Goal: Task Accomplishment & Management: Use online tool/utility

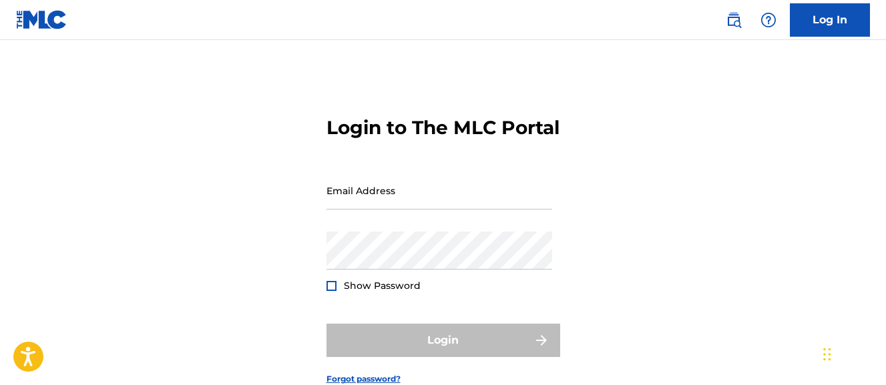
scroll to position [109, 0]
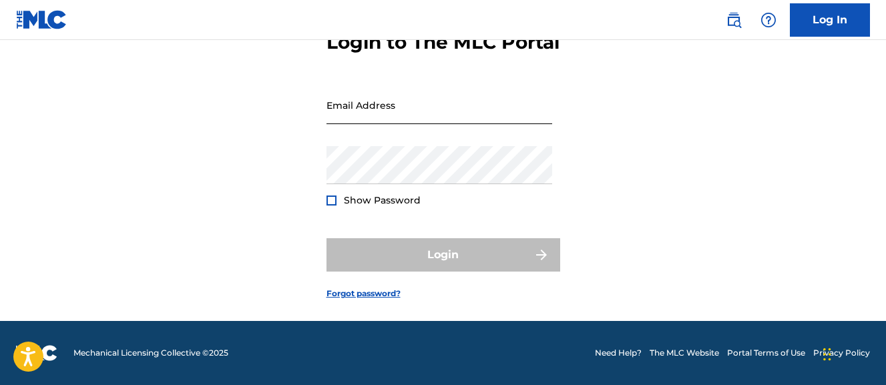
click at [489, 105] on input "Email Address" at bounding box center [439, 105] width 226 height 38
type input "[EMAIL_ADDRESS][DOMAIN_NAME]"
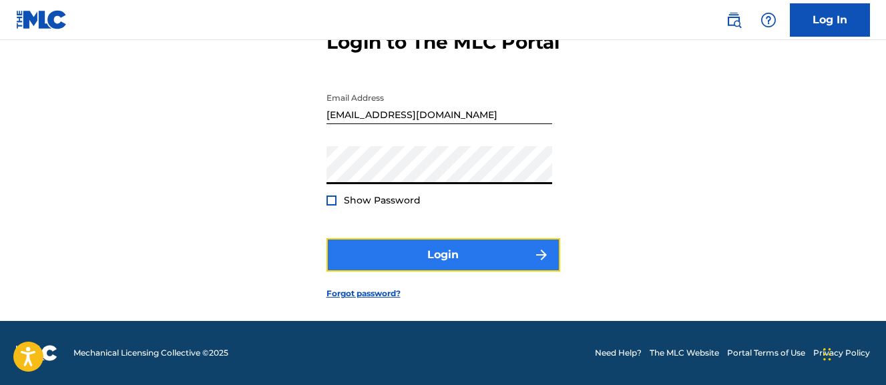
click at [461, 266] on button "Login" at bounding box center [443, 254] width 234 height 33
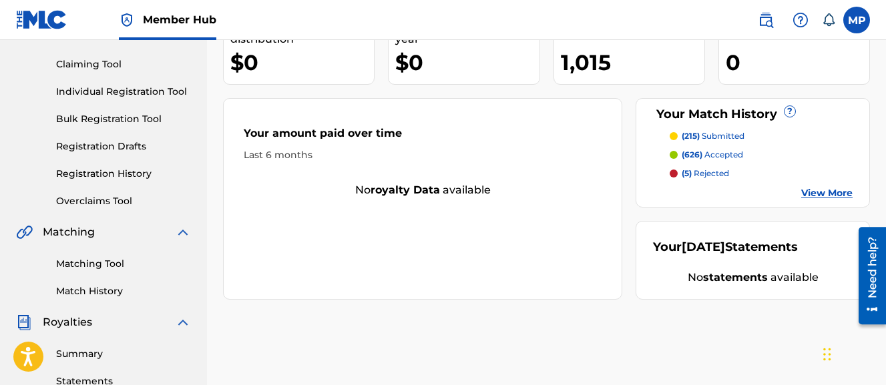
scroll to position [182, 0]
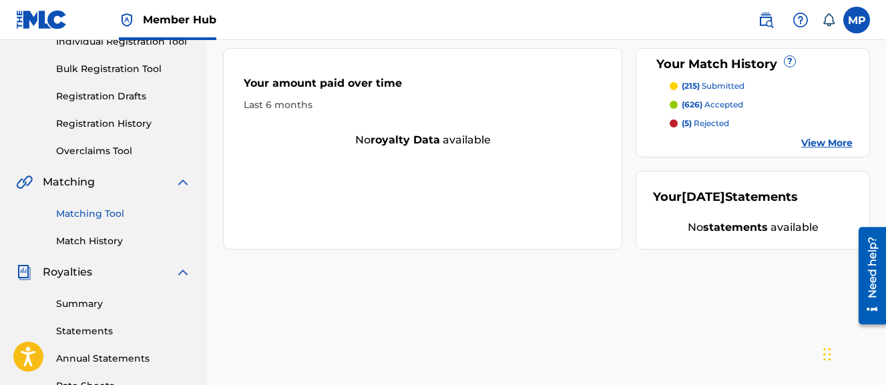
click at [111, 213] on link "Matching Tool" at bounding box center [123, 214] width 135 height 14
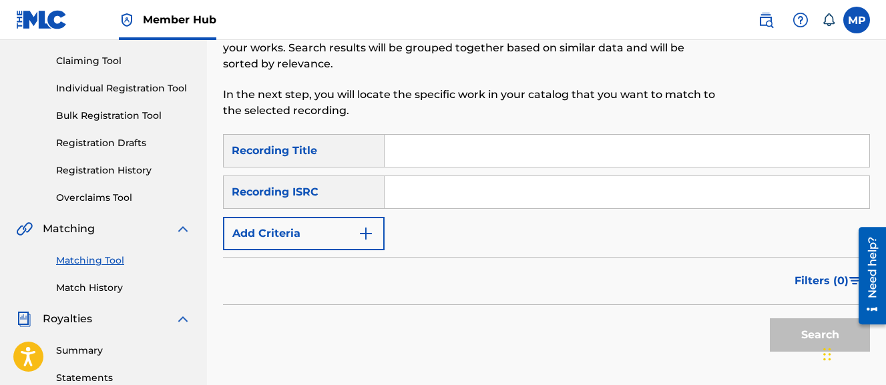
scroll to position [139, 0]
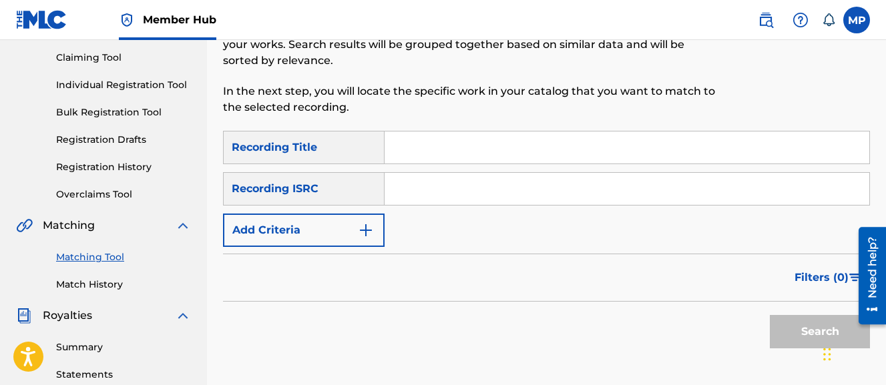
click at [766, 111] on div at bounding box center [795, 33] width 149 height 196
click at [406, 162] on input "Search Form" at bounding box center [627, 148] width 485 height 32
paste input "DOORMAT (CHOPPED AND SCREWED)"
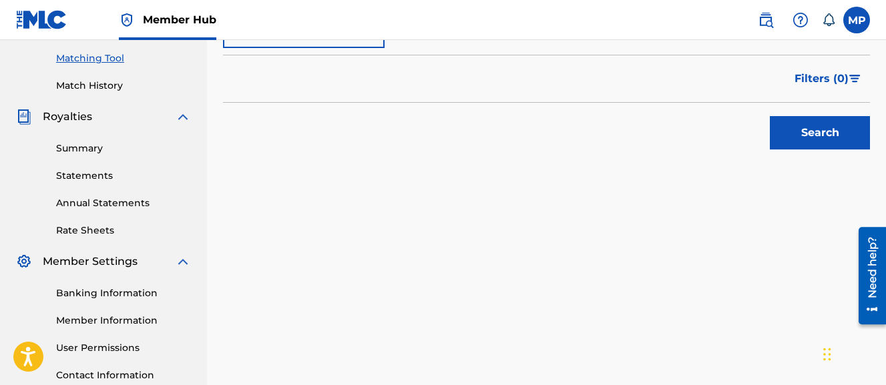
scroll to position [348, 0]
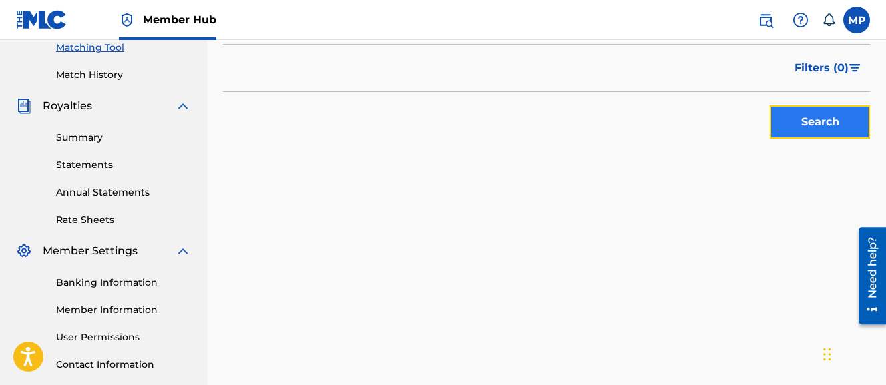
click at [785, 114] on button "Search" at bounding box center [820, 121] width 100 height 33
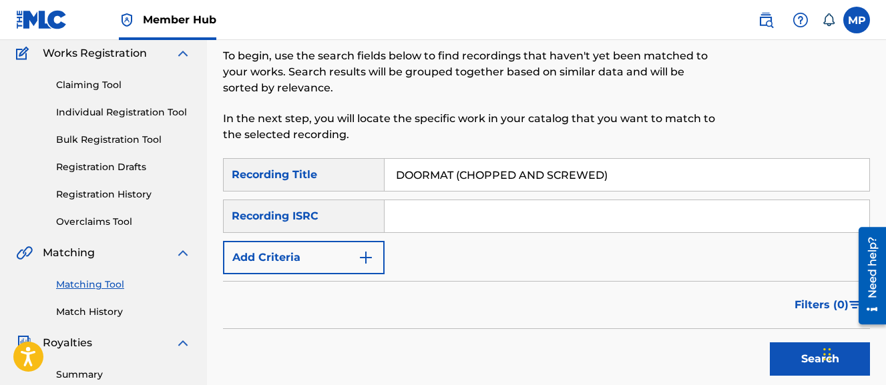
scroll to position [121, 0]
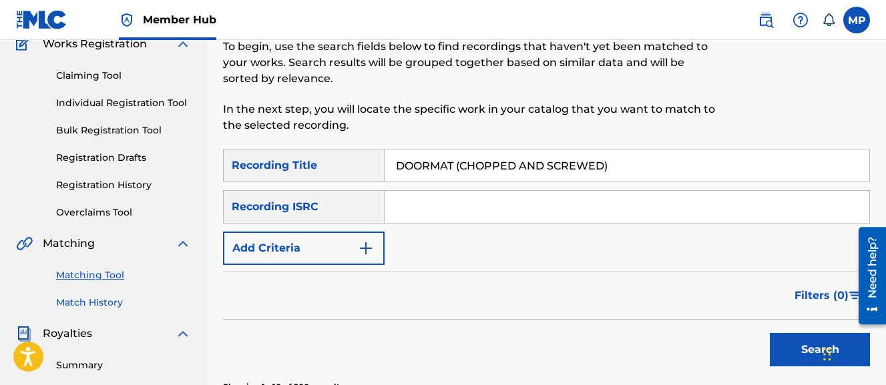
click at [87, 302] on link "Match History" at bounding box center [123, 303] width 135 height 14
click at [565, 164] on input "DOORMAT (CHOPPED AND SCREWED)" at bounding box center [627, 166] width 485 height 32
paste input "ISLAND SWAGG"
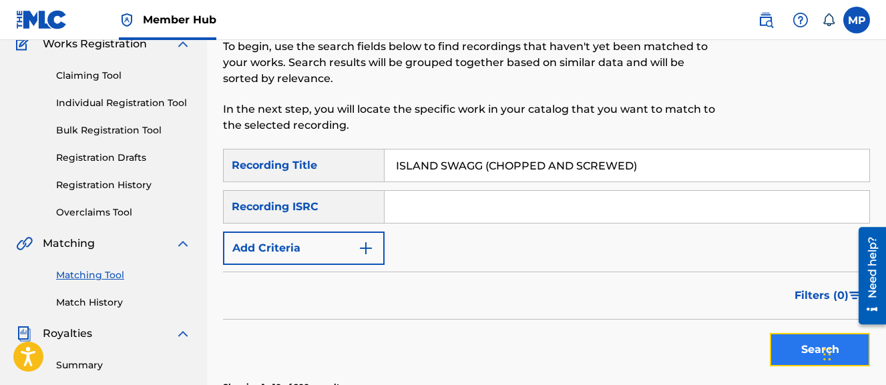
click at [778, 346] on button "Search" at bounding box center [820, 349] width 100 height 33
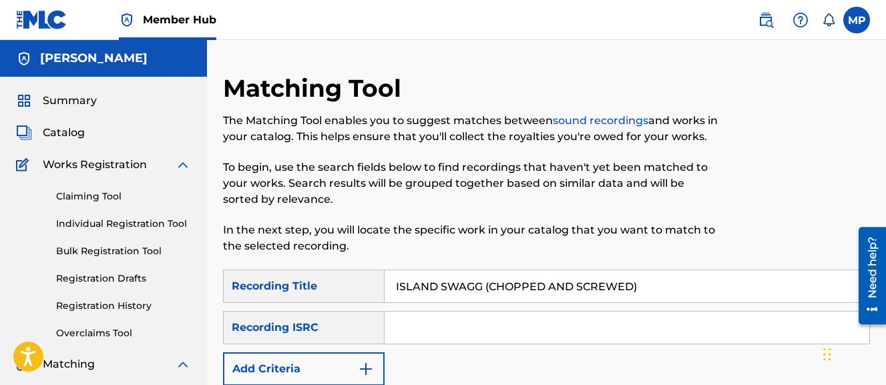
scroll to position [2, 0]
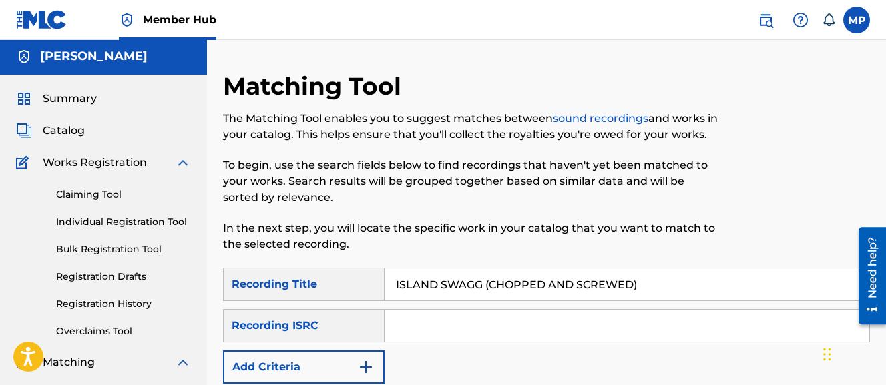
click at [463, 283] on input "ISLAND SWAGG (CHOPPED AND SCREWED)" at bounding box center [627, 284] width 485 height 32
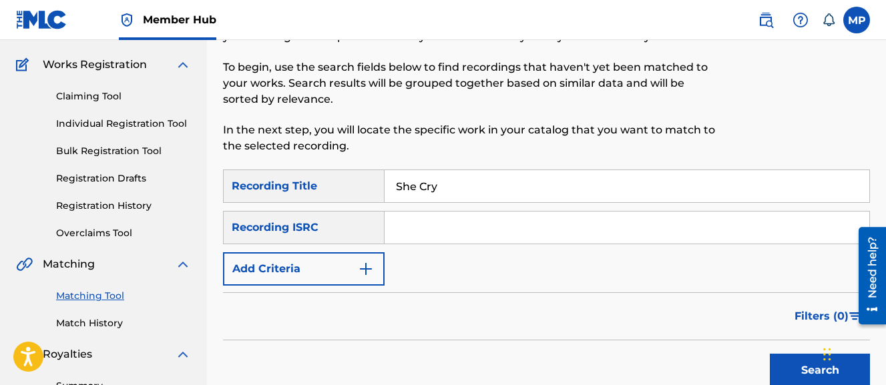
scroll to position [105, 0]
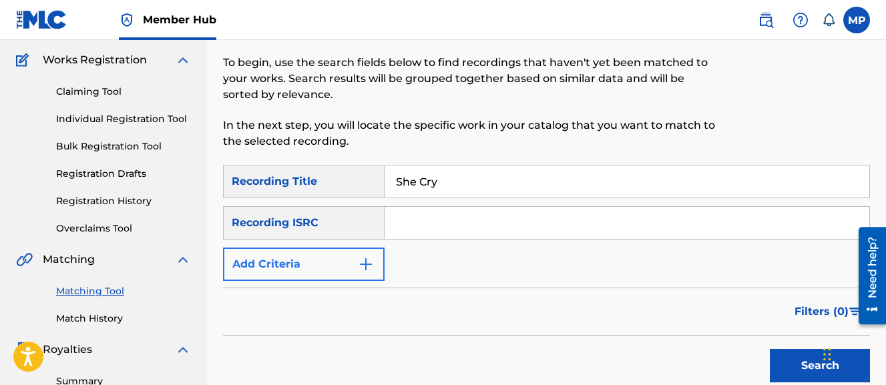
type input "She Cry"
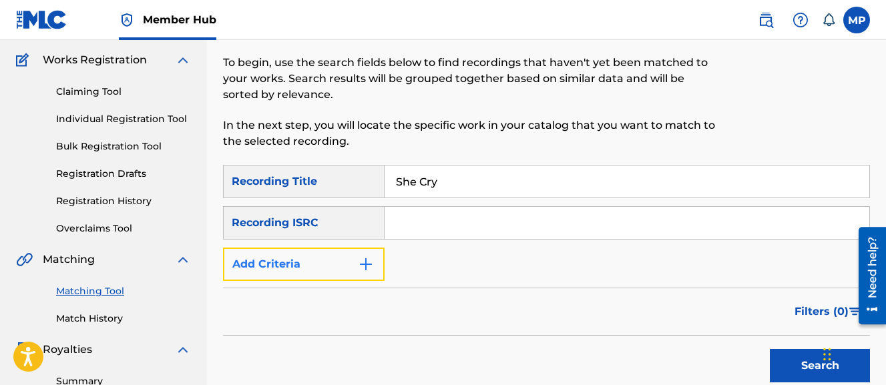
click at [351, 273] on button "Add Criteria" at bounding box center [304, 264] width 162 height 33
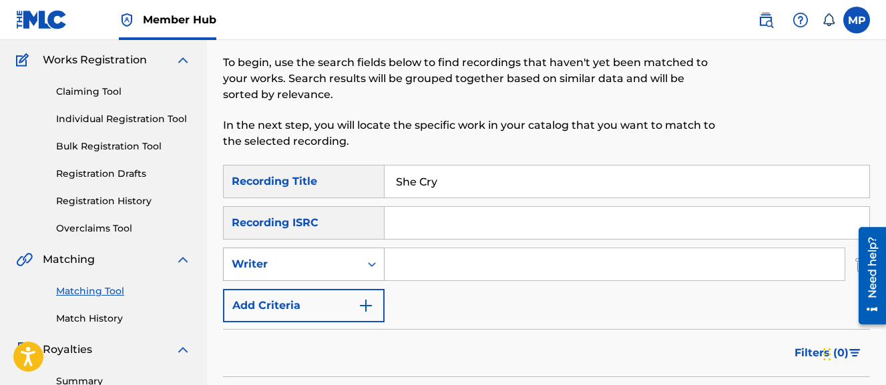
click at [342, 268] on div "Writer" at bounding box center [292, 264] width 120 height 16
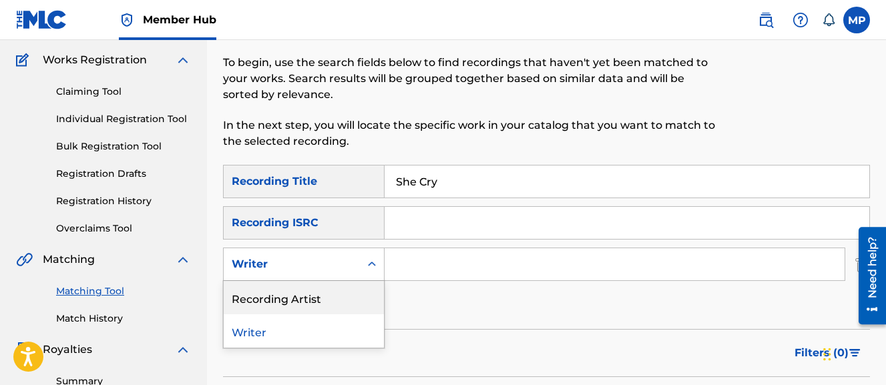
click at [314, 294] on div "Recording Artist" at bounding box center [304, 297] width 160 height 33
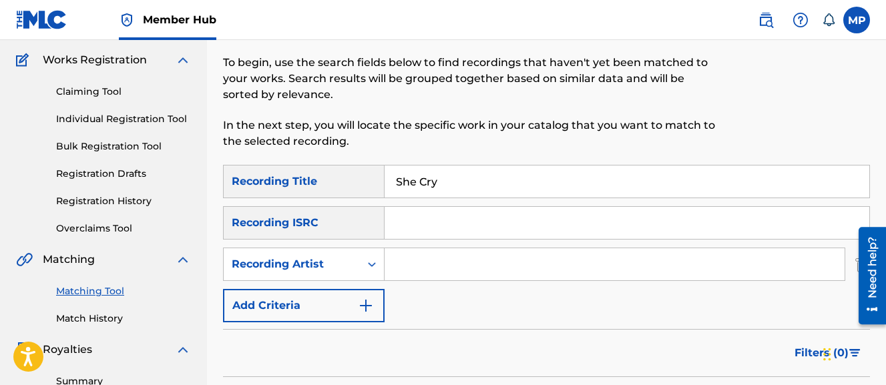
click at [502, 260] on input "Search Form" at bounding box center [615, 264] width 460 height 32
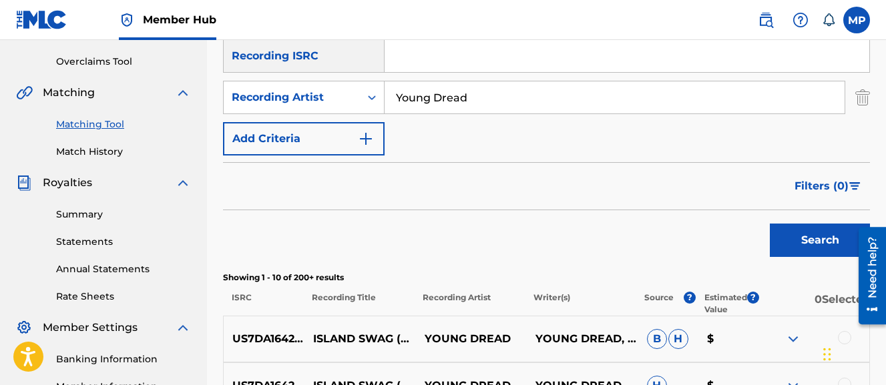
scroll to position [279, 0]
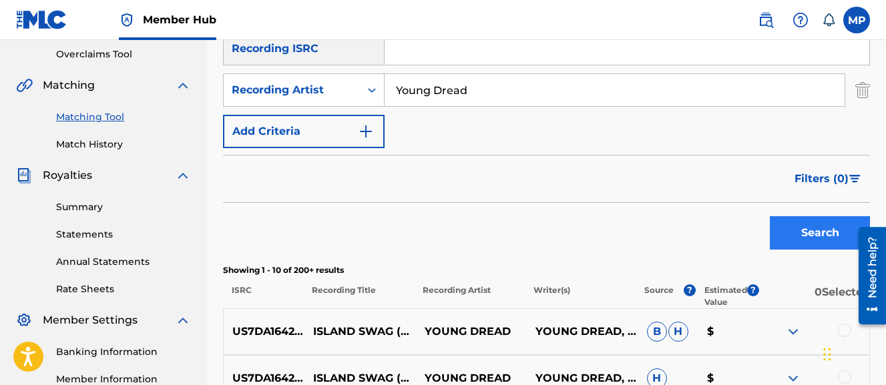
type input "Young Dread"
click at [812, 235] on button "Search" at bounding box center [820, 232] width 100 height 33
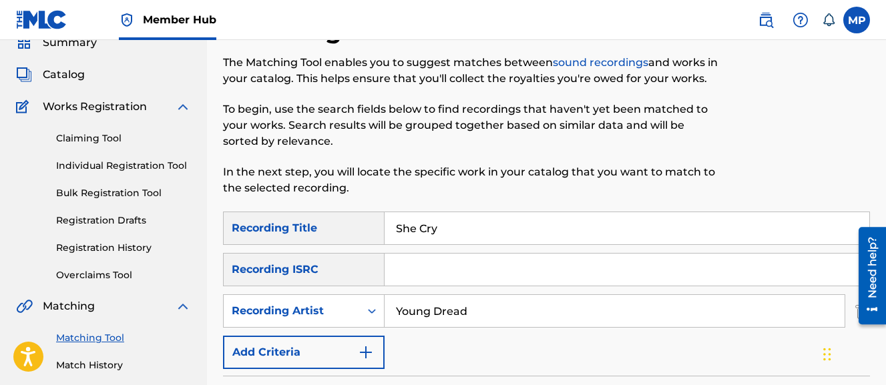
scroll to position [0, 0]
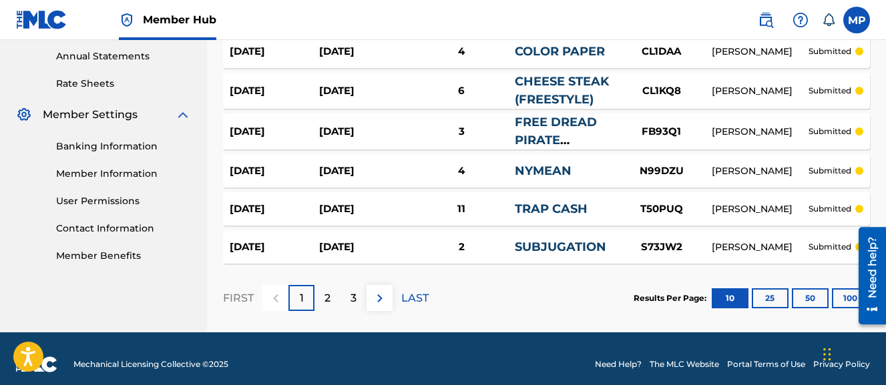
scroll to position [480, 0]
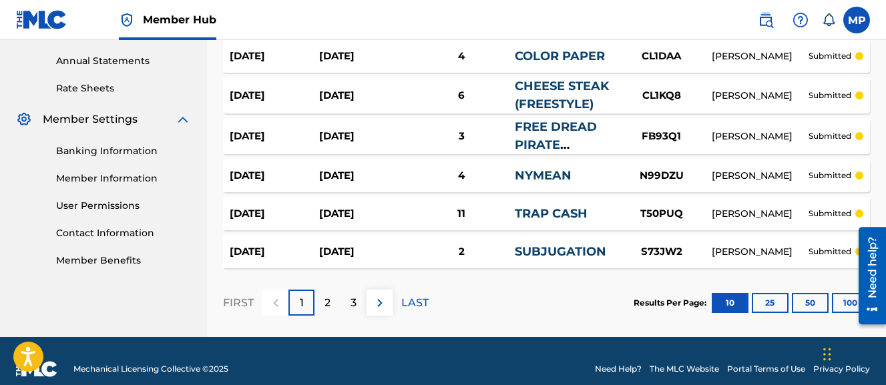
click at [849, 304] on iframe at bounding box center [867, 275] width 37 height 107
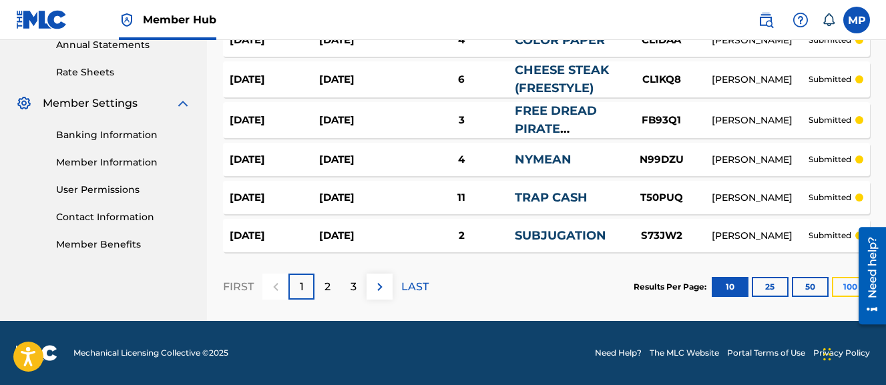
click at [845, 286] on button "100" at bounding box center [850, 287] width 37 height 20
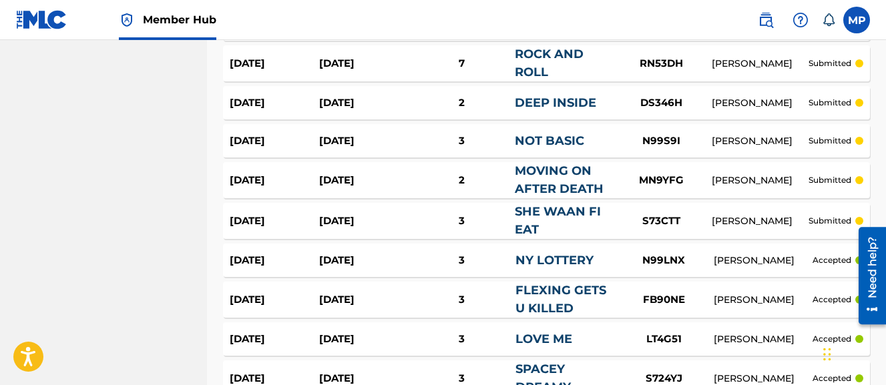
scroll to position [4030, 0]
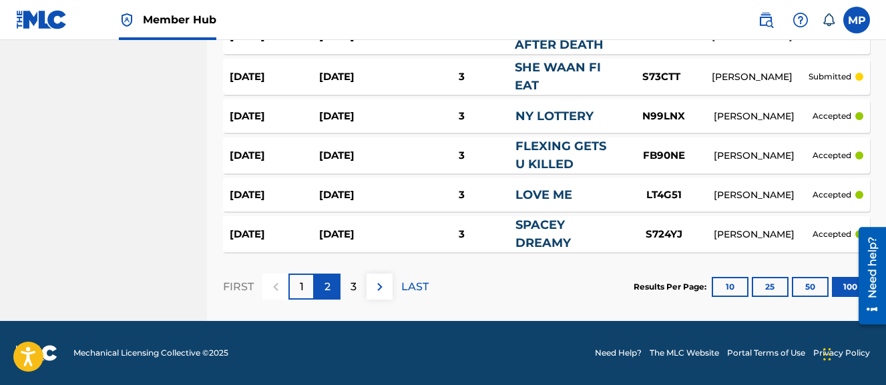
click at [325, 286] on p "2" at bounding box center [327, 287] width 6 height 16
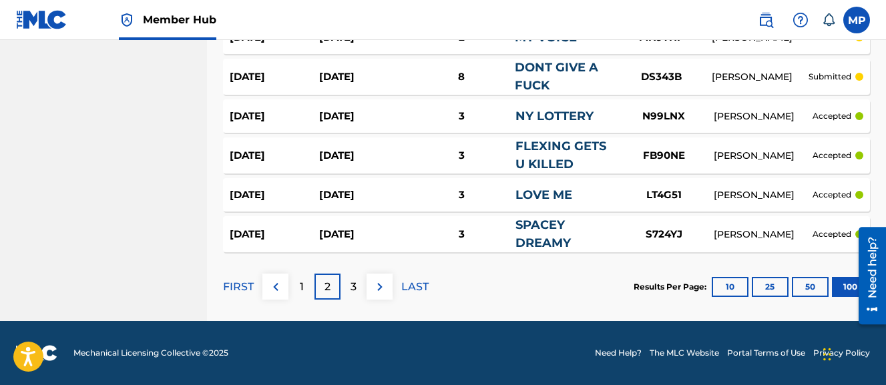
click at [459, 232] on div "3" at bounding box center [462, 234] width 107 height 15
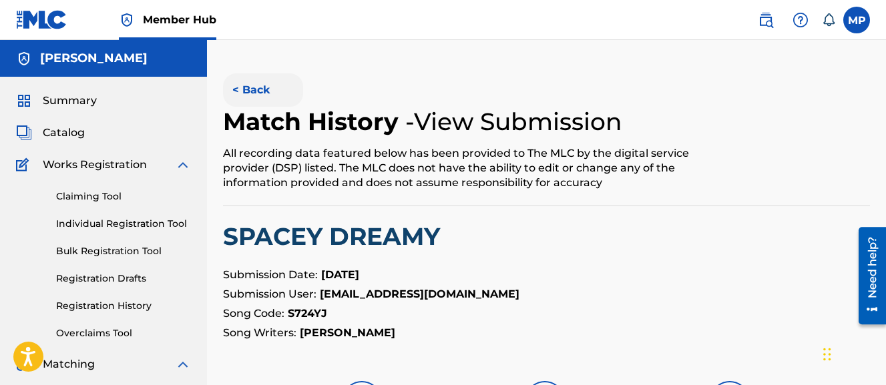
click at [265, 89] on button "< Back" at bounding box center [263, 89] width 80 height 33
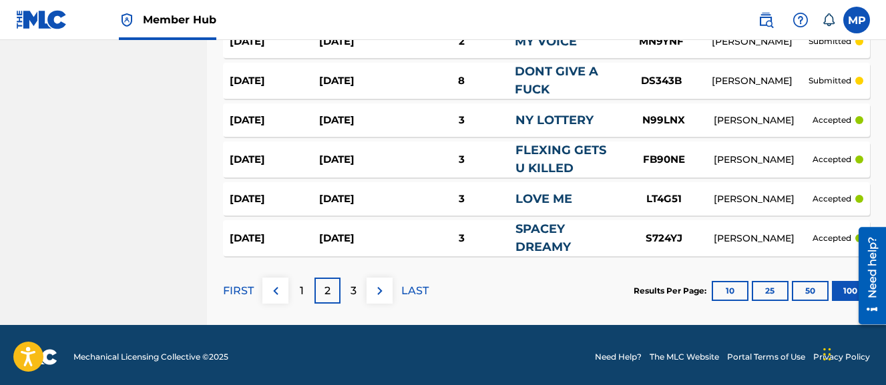
scroll to position [4030, 0]
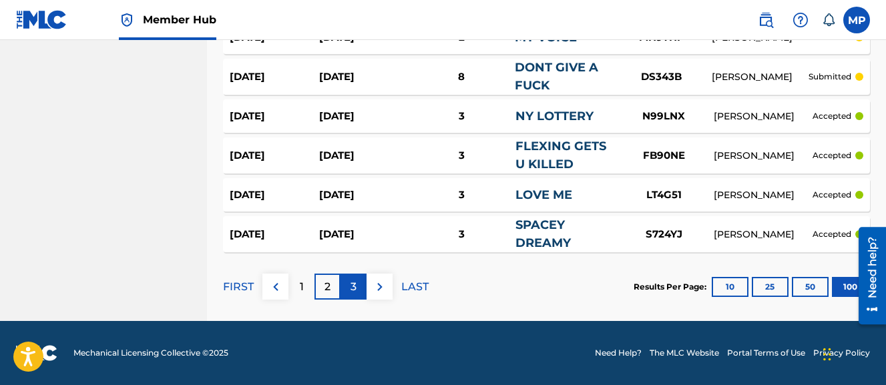
click at [359, 286] on div "3" at bounding box center [353, 287] width 26 height 26
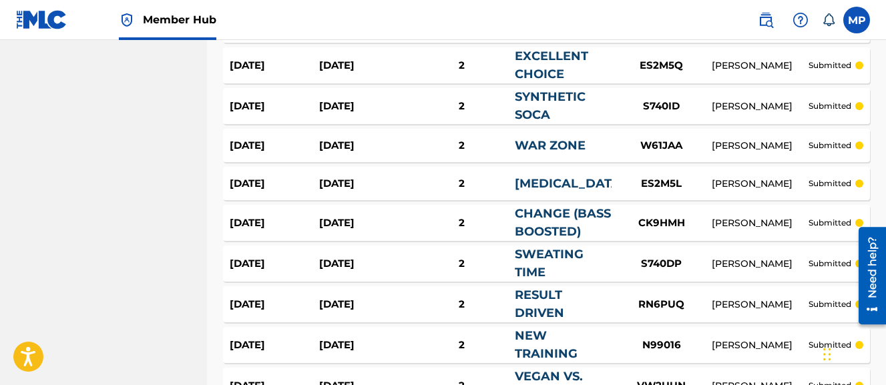
scroll to position [4044, 0]
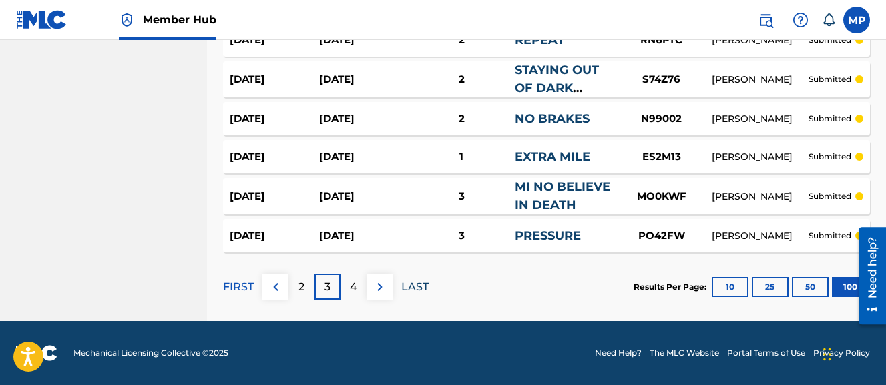
click at [412, 288] on p "LAST" at bounding box center [414, 287] width 27 height 16
click at [352, 286] on p "4" at bounding box center [353, 287] width 7 height 16
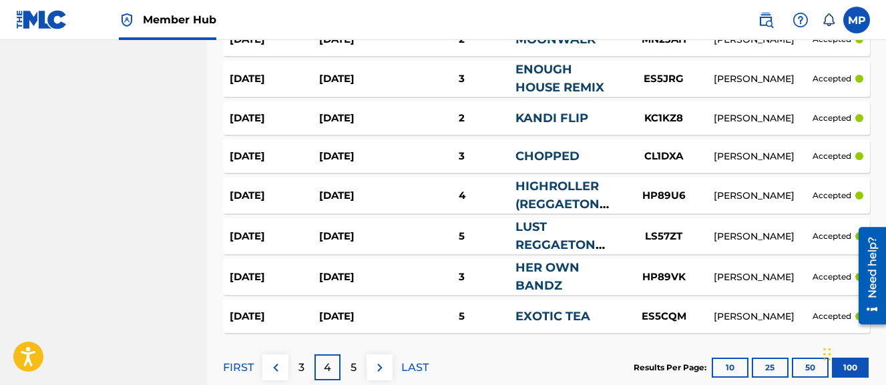
scroll to position [3930, 0]
